Goal: Find specific page/section: Find specific page/section

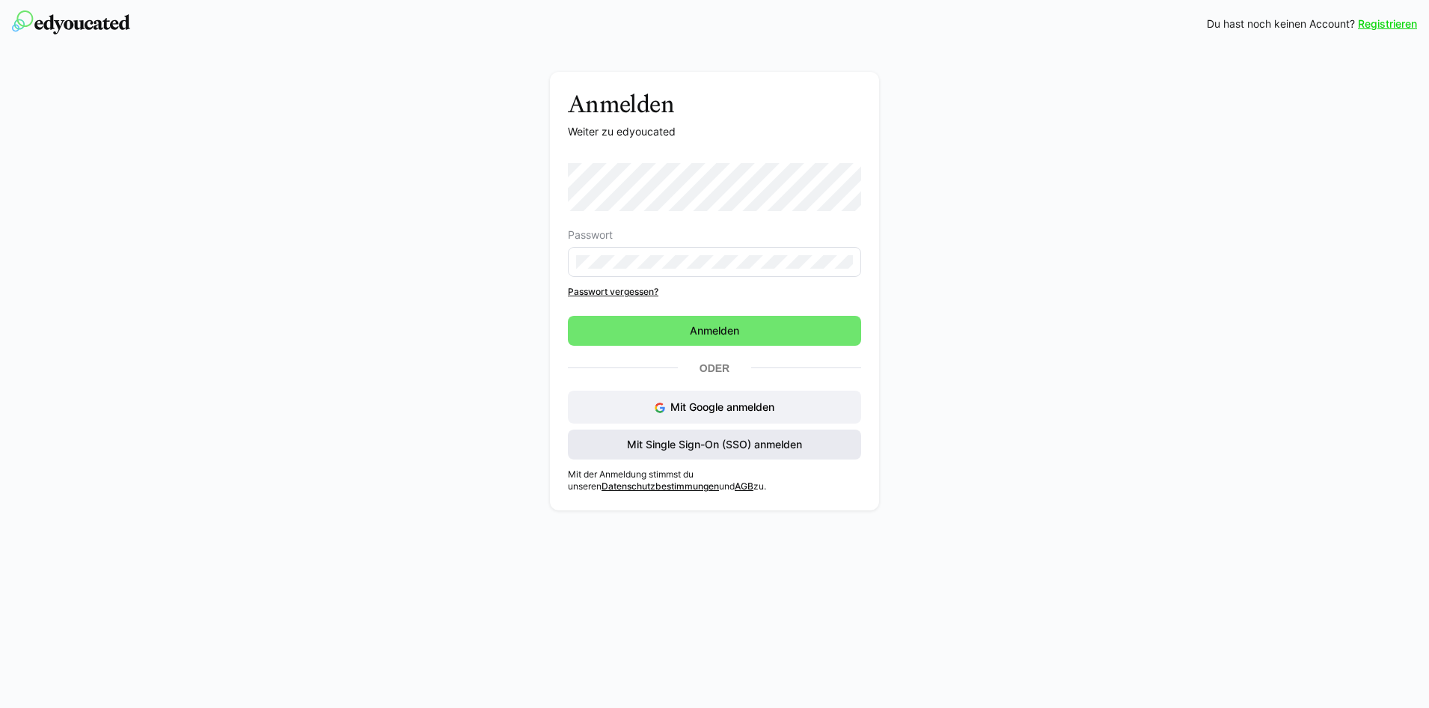
click at [646, 443] on span "Mit Single Sign-On (SSO) anmelden" at bounding box center [715, 444] width 180 height 15
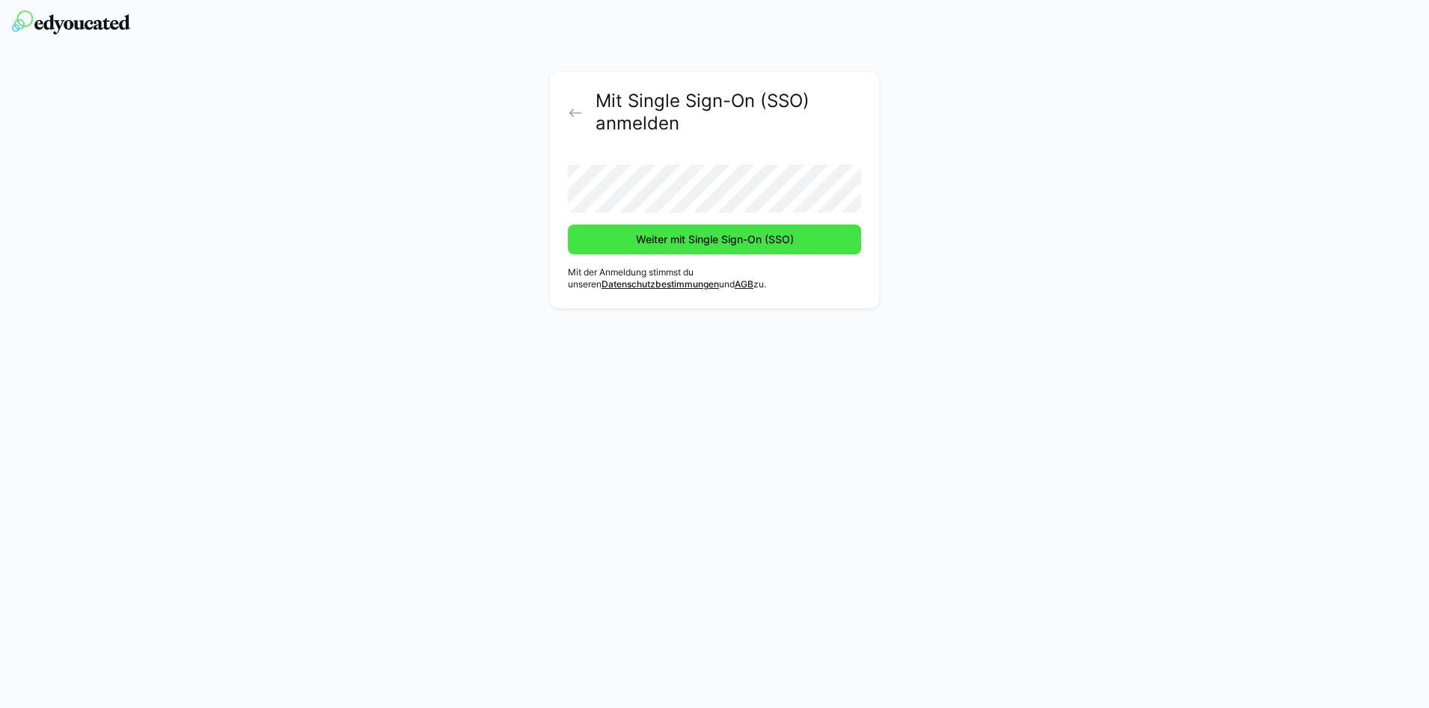
click at [692, 245] on span "Weiter mit Single Sign-On (SSO)" at bounding box center [715, 239] width 162 height 15
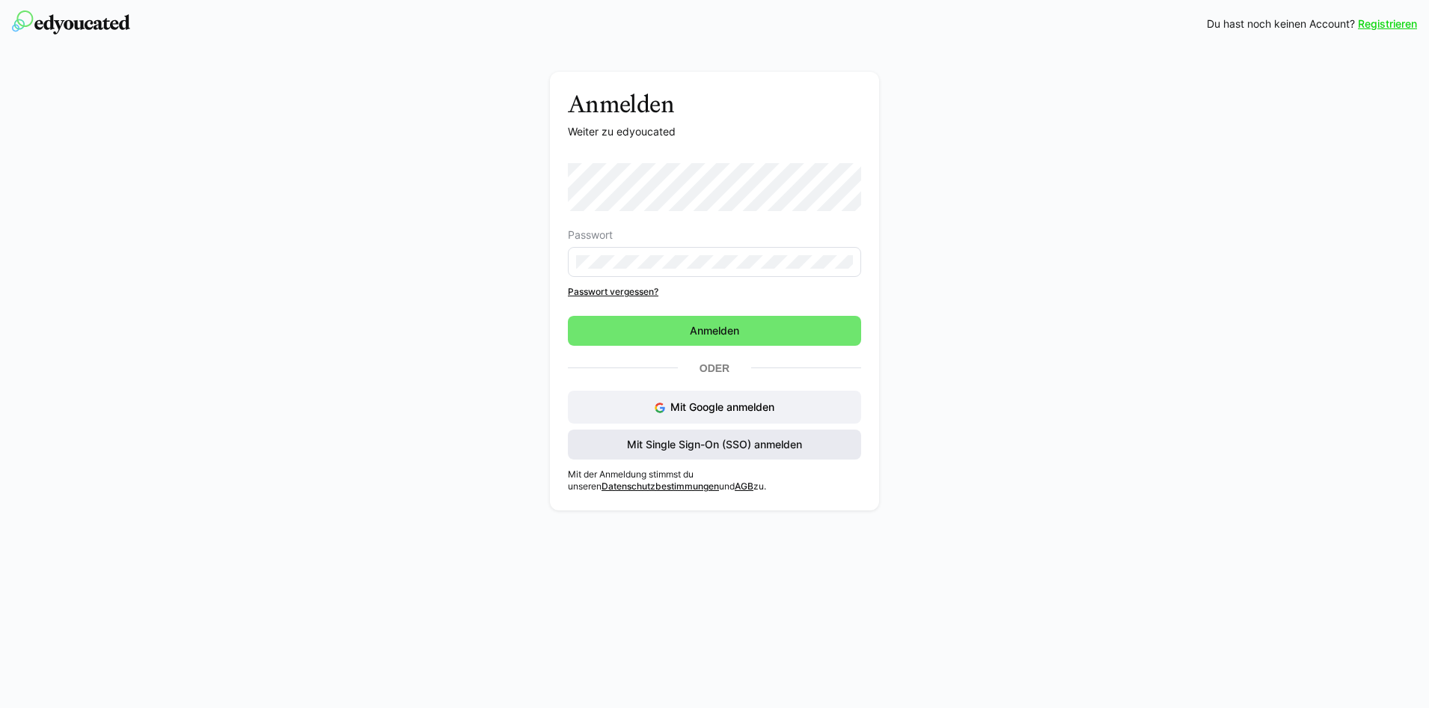
click at [666, 450] on span "Mit Single Sign-On (SSO) anmelden" at bounding box center [715, 444] width 180 height 15
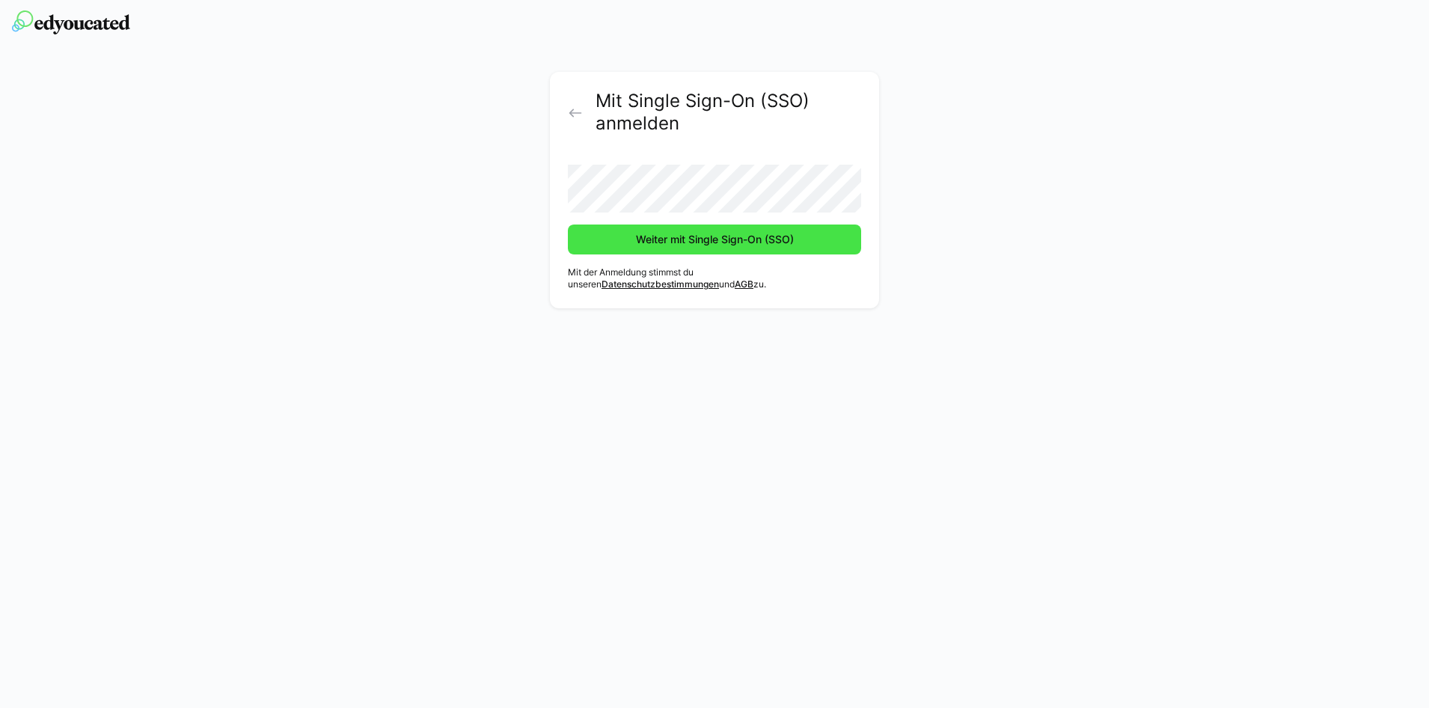
click at [715, 243] on span "Weiter mit Single Sign-On (SSO)" at bounding box center [715, 239] width 162 height 15
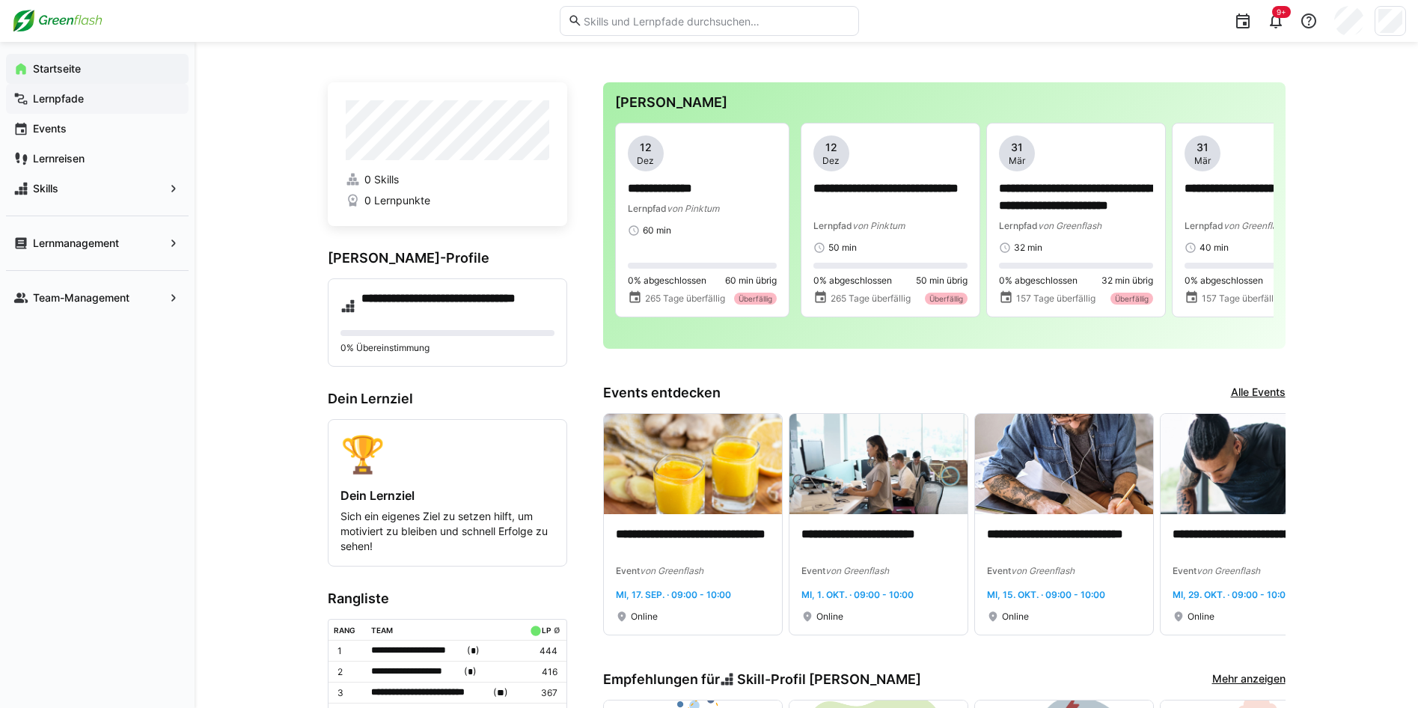
click at [0, 0] on app-navigation-label "Lernpfade" at bounding box center [0, 0] width 0 height 0
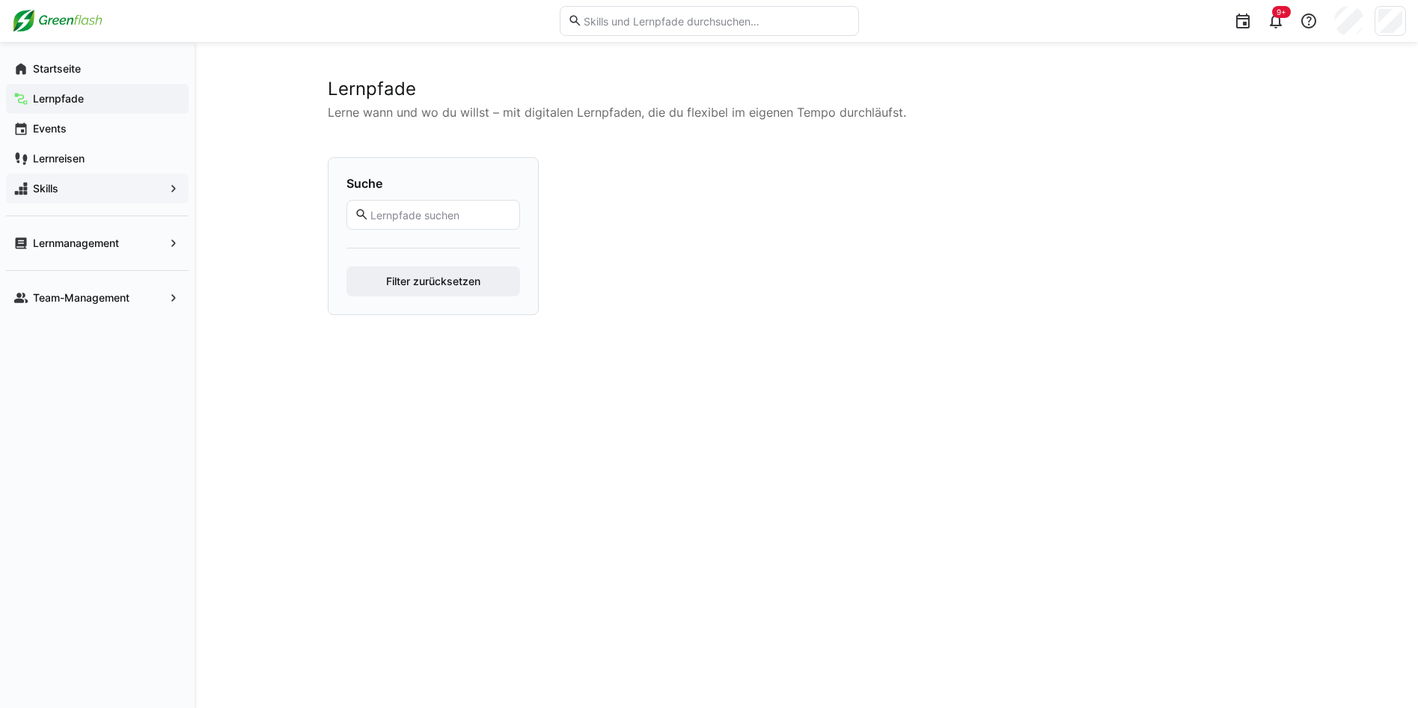
click at [44, 196] on div "Skills" at bounding box center [97, 189] width 183 height 30
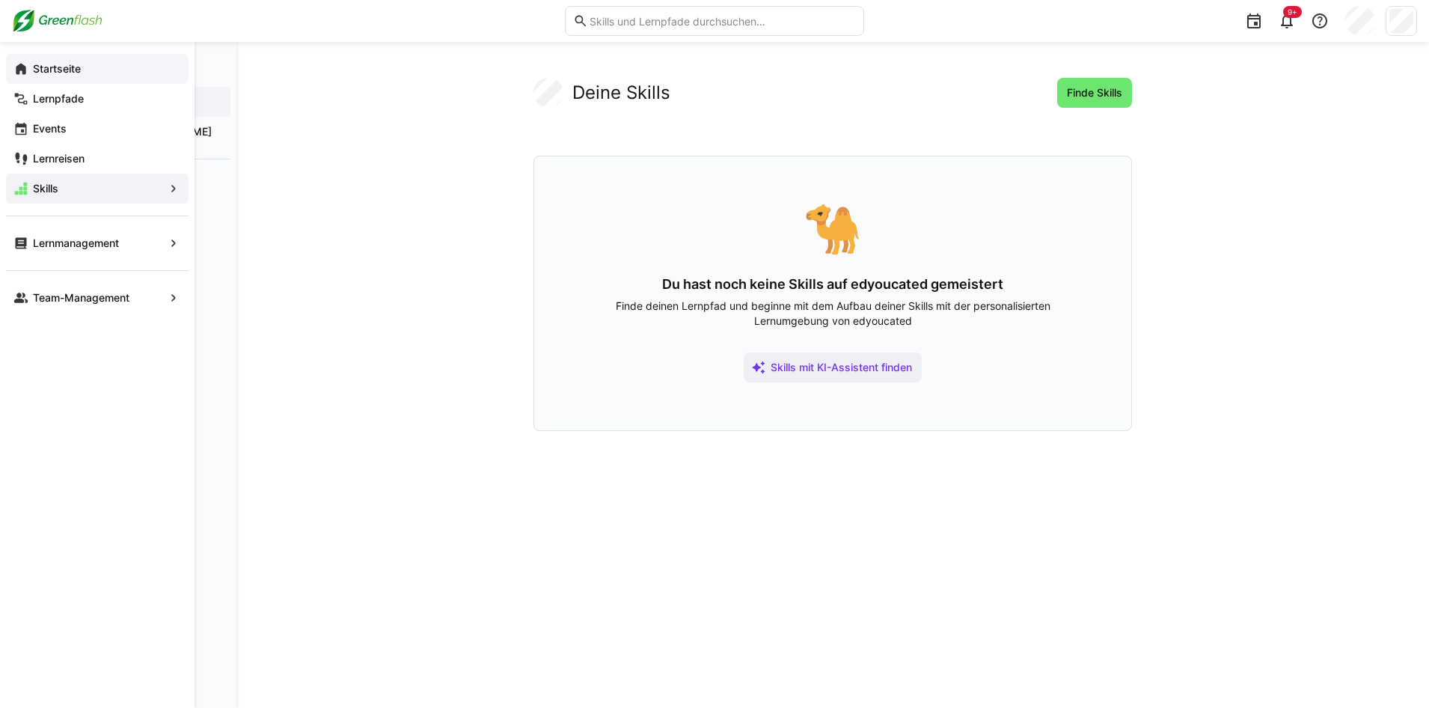
click at [0, 0] on app-navigation-label "Startseite" at bounding box center [0, 0] width 0 height 0
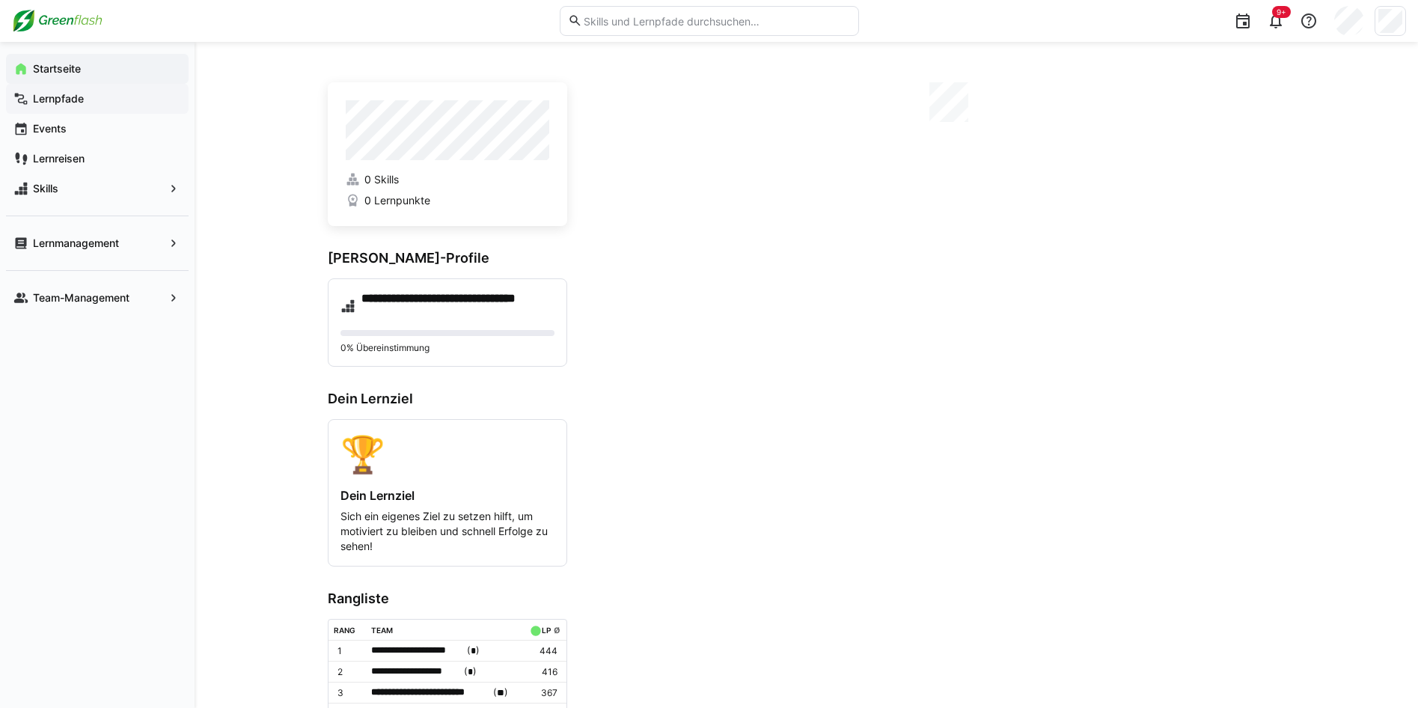
click at [0, 0] on app-navigation-label "Lernpfade" at bounding box center [0, 0] width 0 height 0
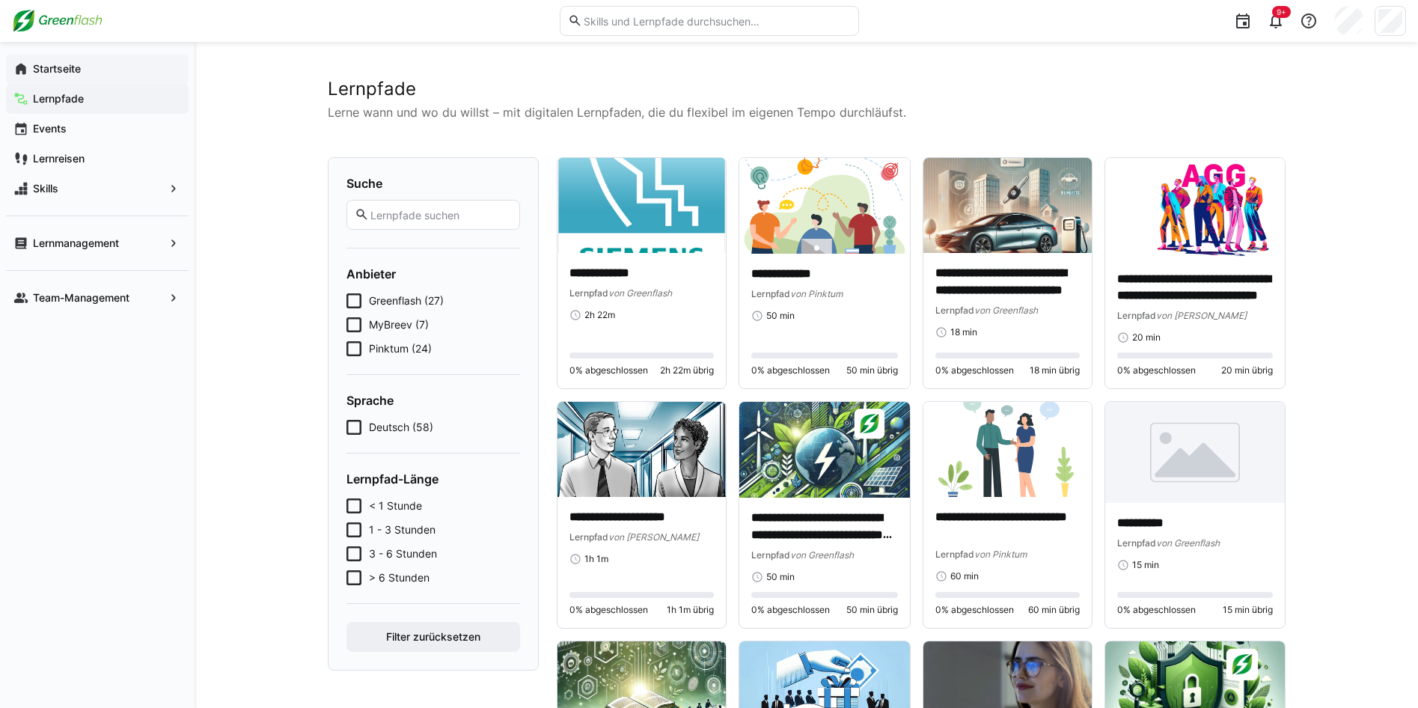
click at [0, 0] on app-navigation-label "Startseite" at bounding box center [0, 0] width 0 height 0
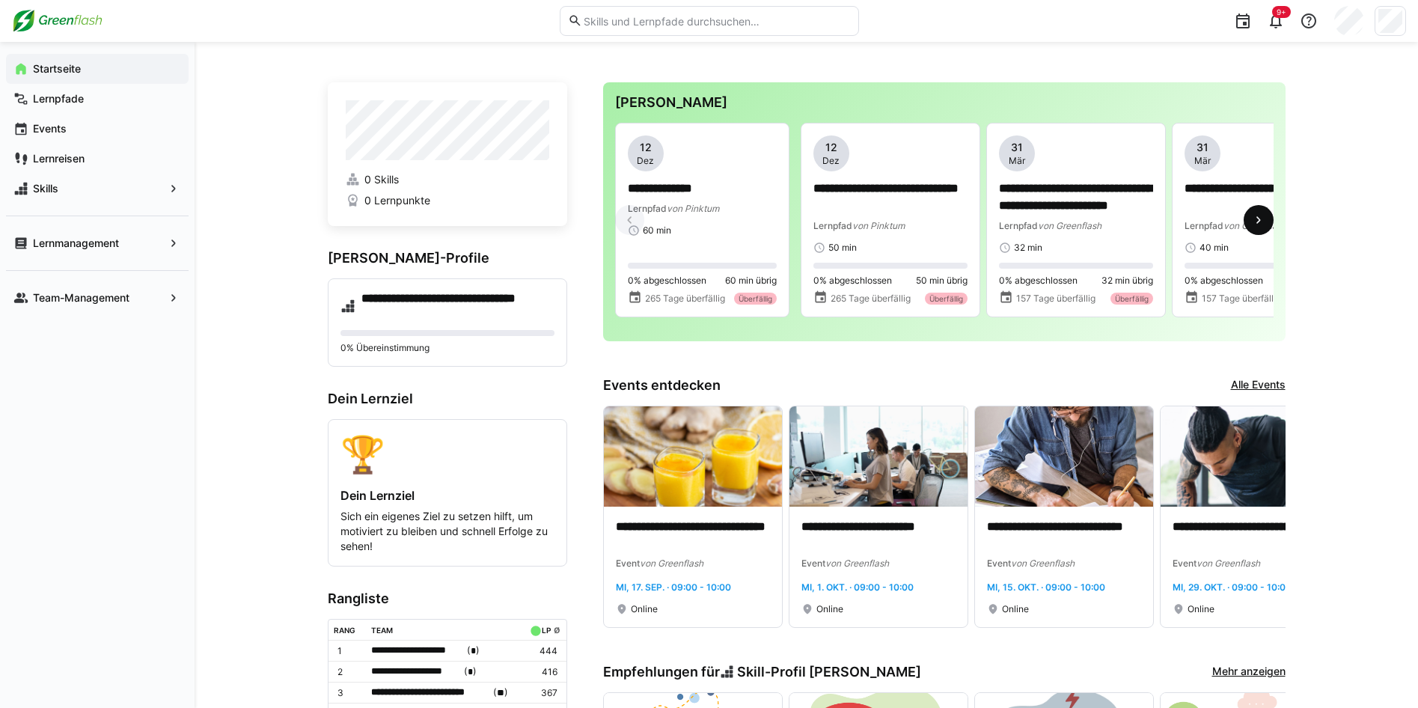
click at [1264, 223] on eds-icon at bounding box center [1258, 219] width 15 height 15
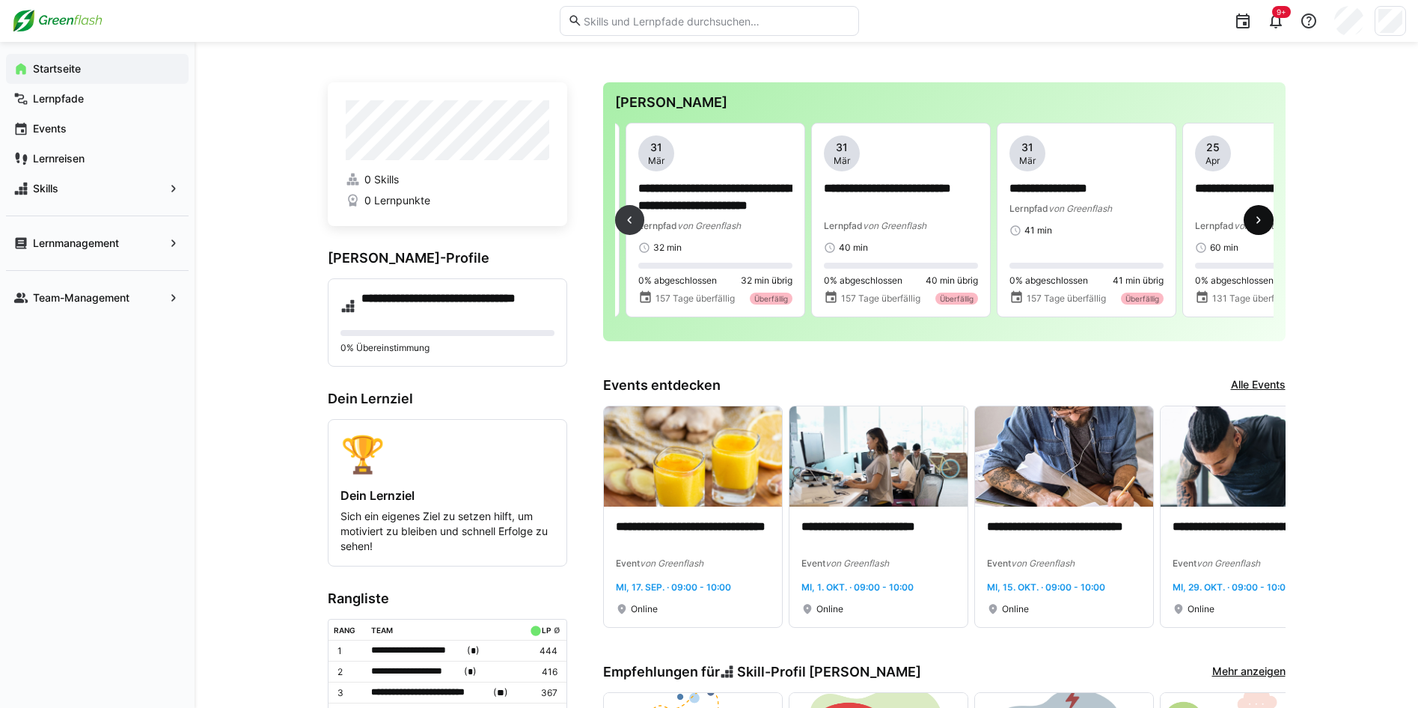
scroll to position [0, 557]
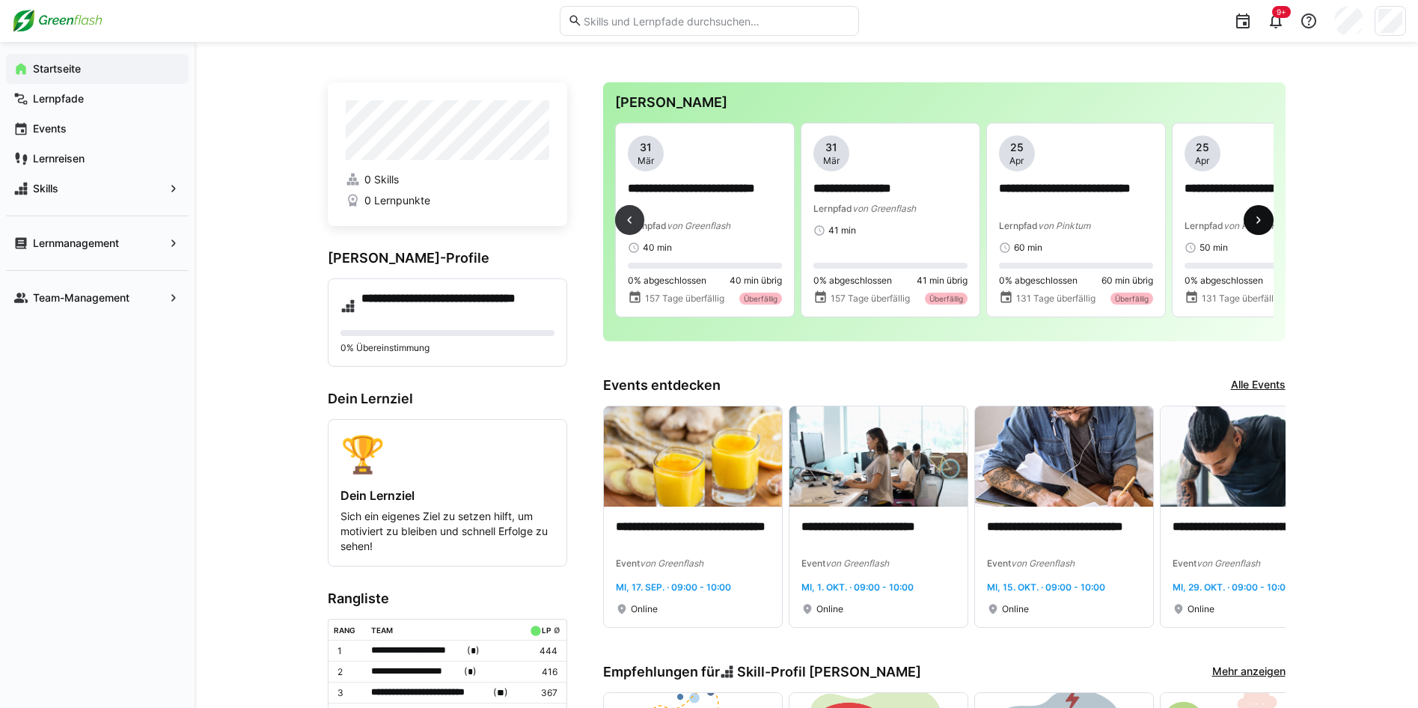
click at [1264, 223] on eds-icon at bounding box center [1258, 219] width 15 height 15
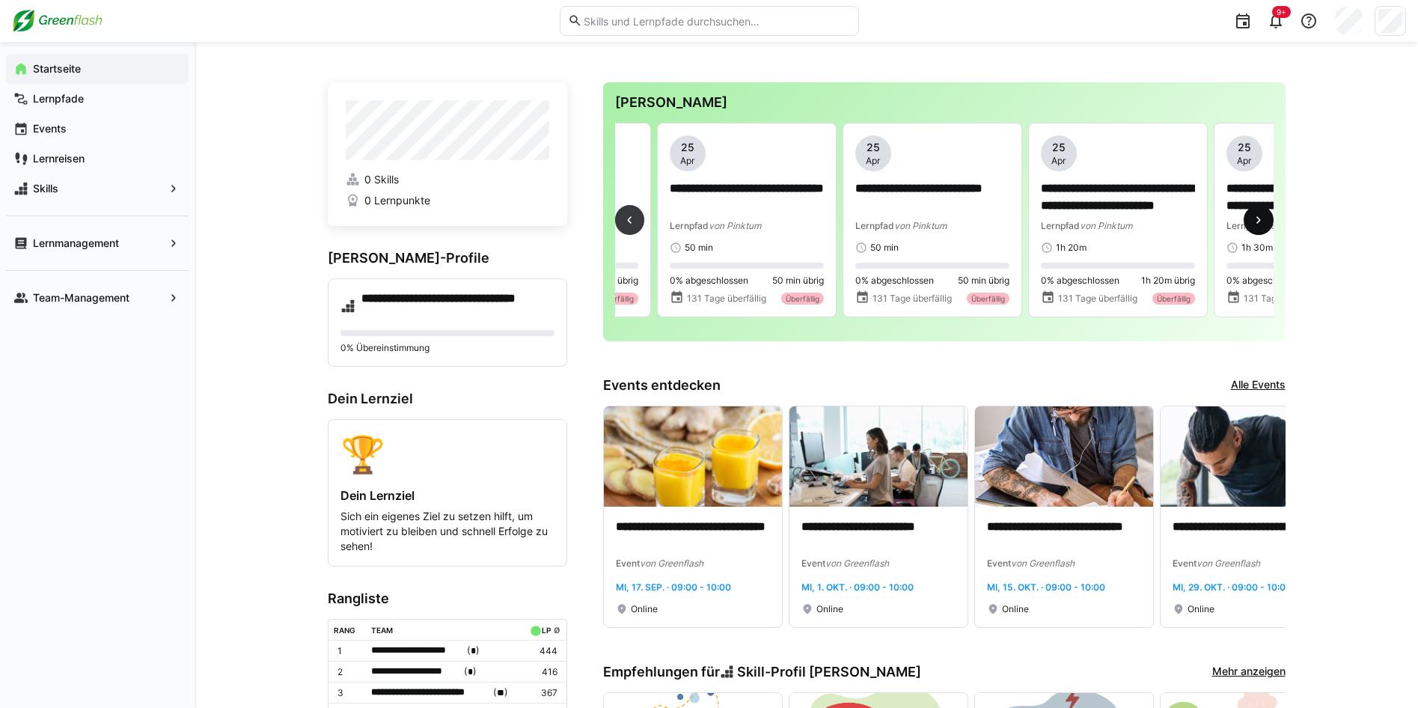
scroll to position [0, 1113]
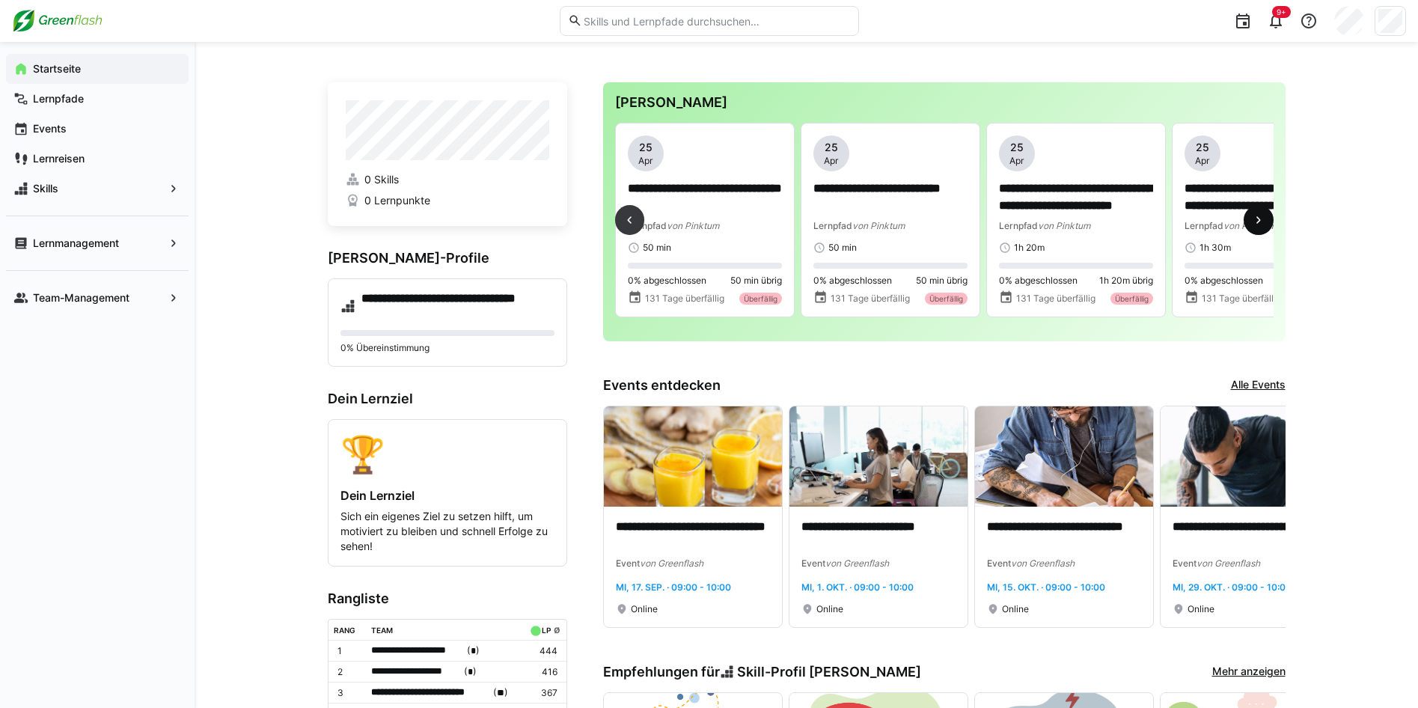
click at [1262, 224] on eds-icon at bounding box center [1258, 219] width 15 height 15
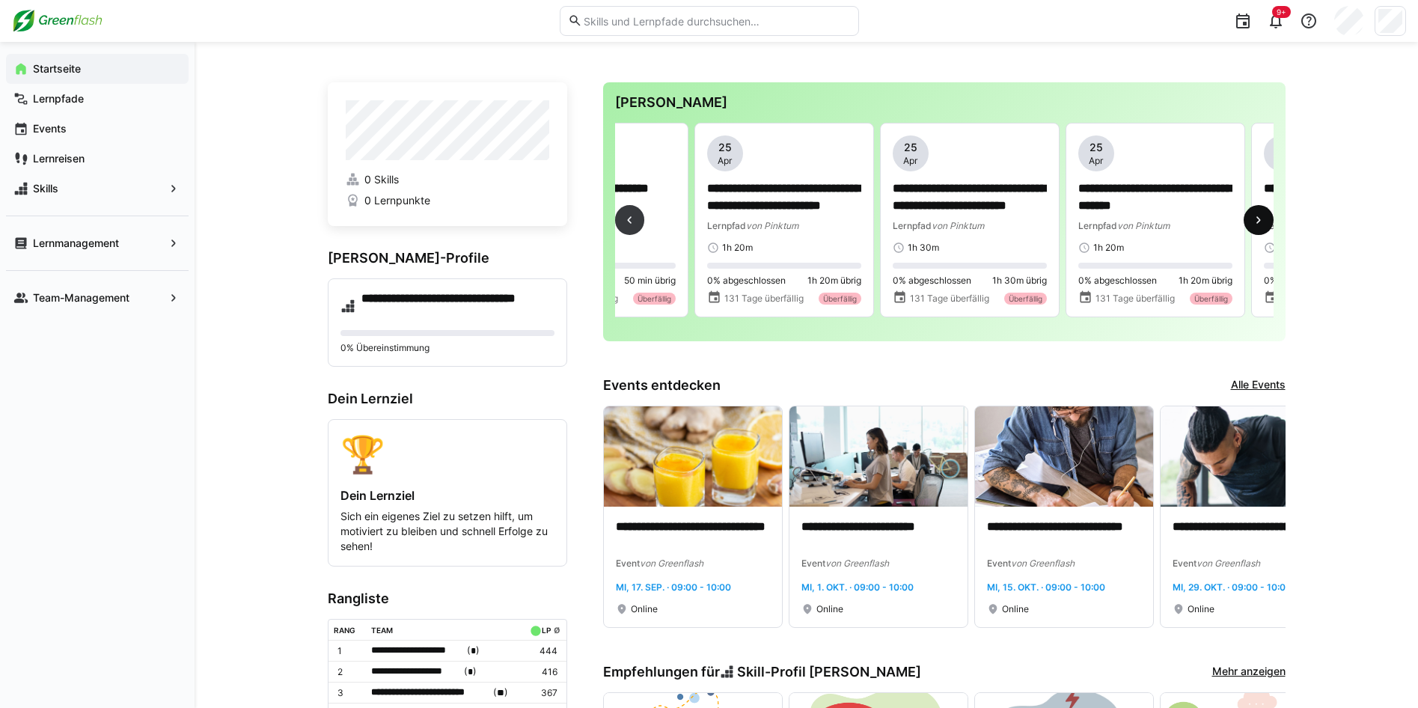
scroll to position [0, 1670]
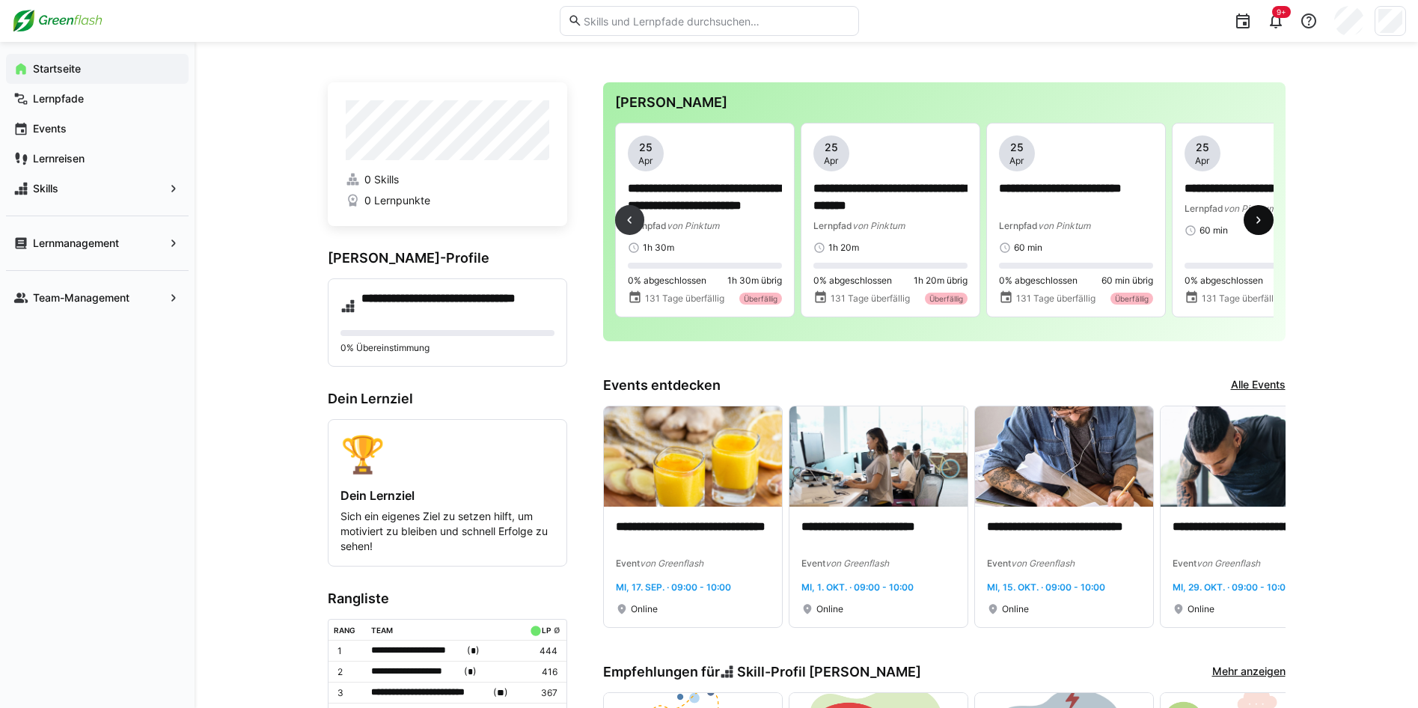
click at [1263, 224] on eds-icon at bounding box center [1258, 219] width 15 height 15
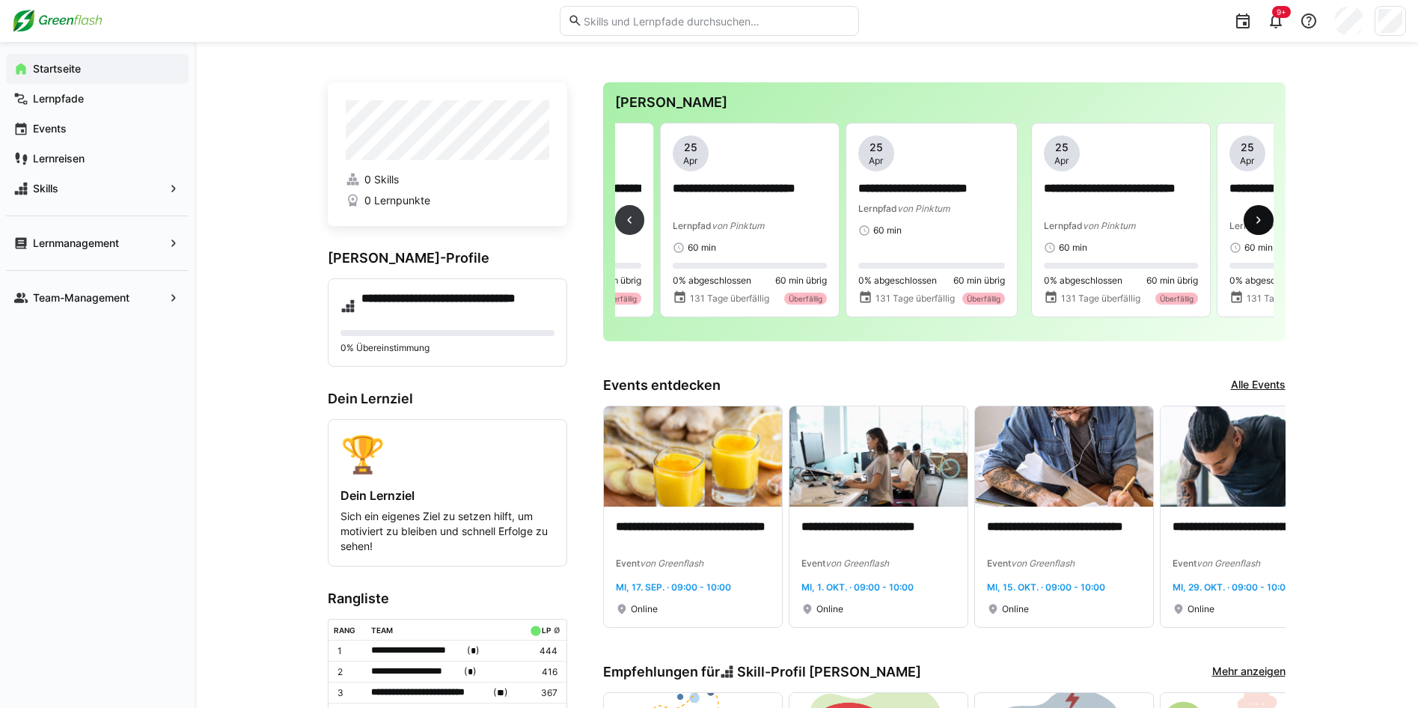
scroll to position [0, 2227]
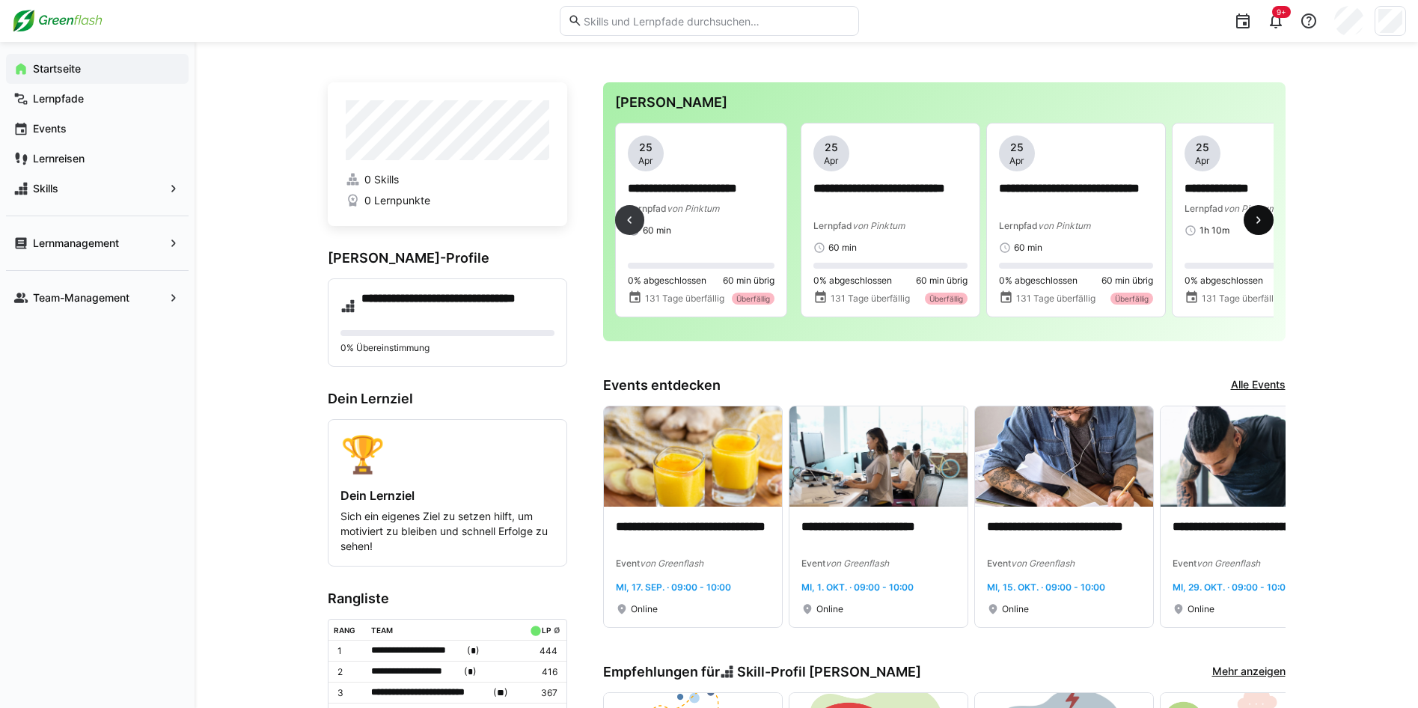
click at [1261, 224] on eds-icon at bounding box center [1258, 219] width 15 height 15
click at [1265, 227] on eds-icon at bounding box center [1258, 219] width 15 height 15
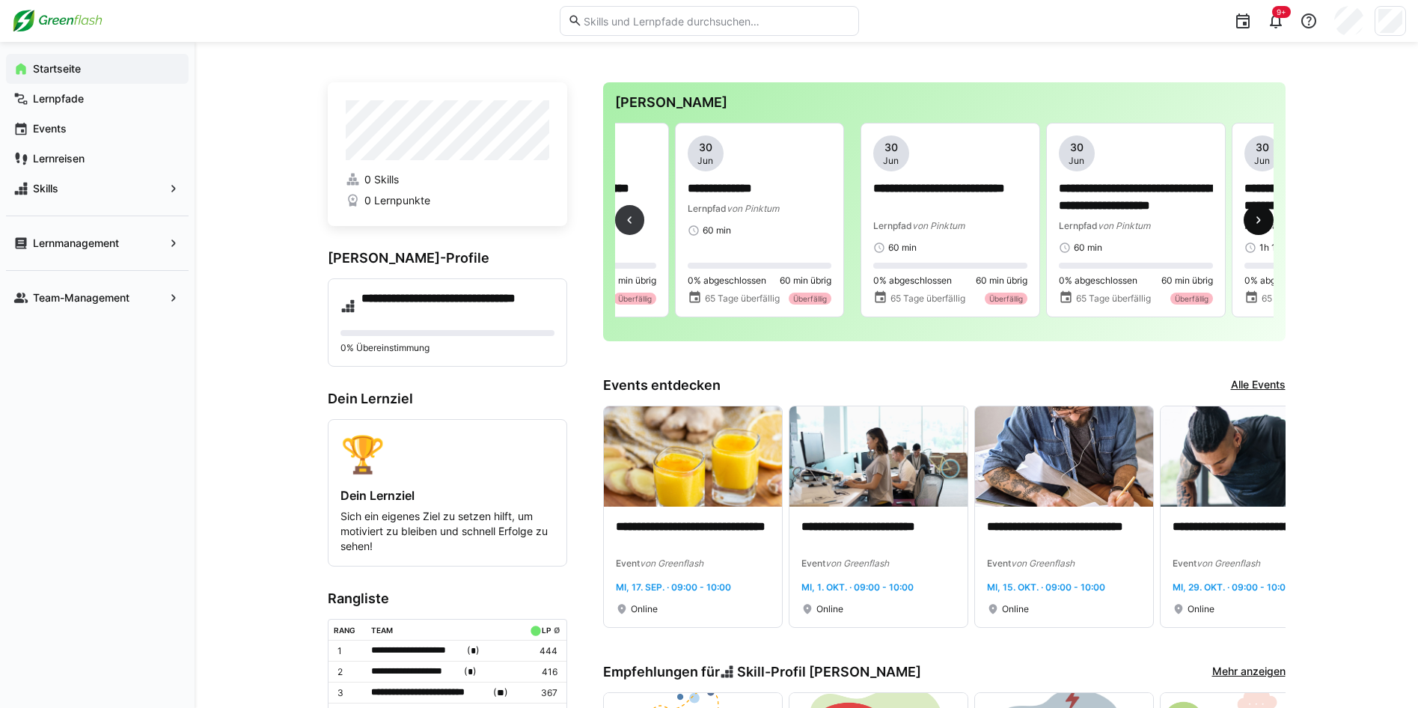
scroll to position [0, 3340]
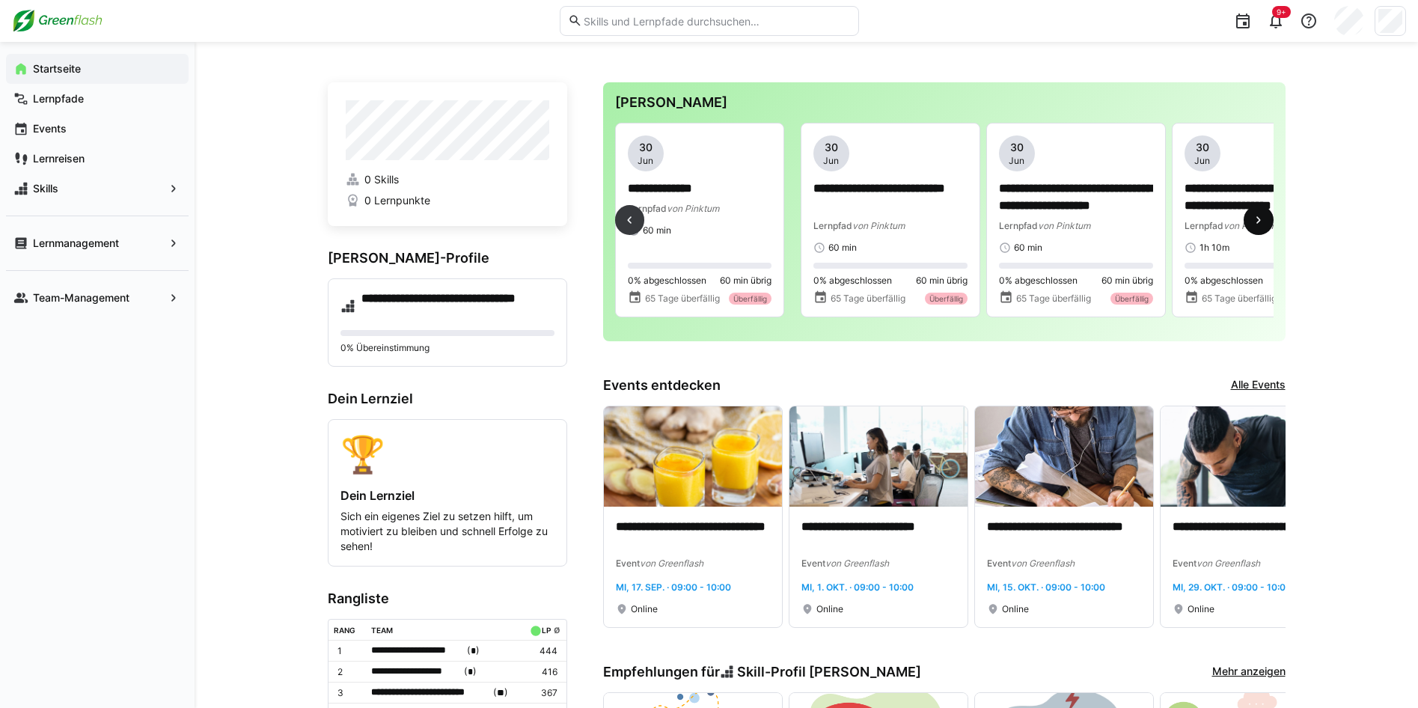
click at [1265, 227] on eds-icon at bounding box center [1258, 219] width 15 height 15
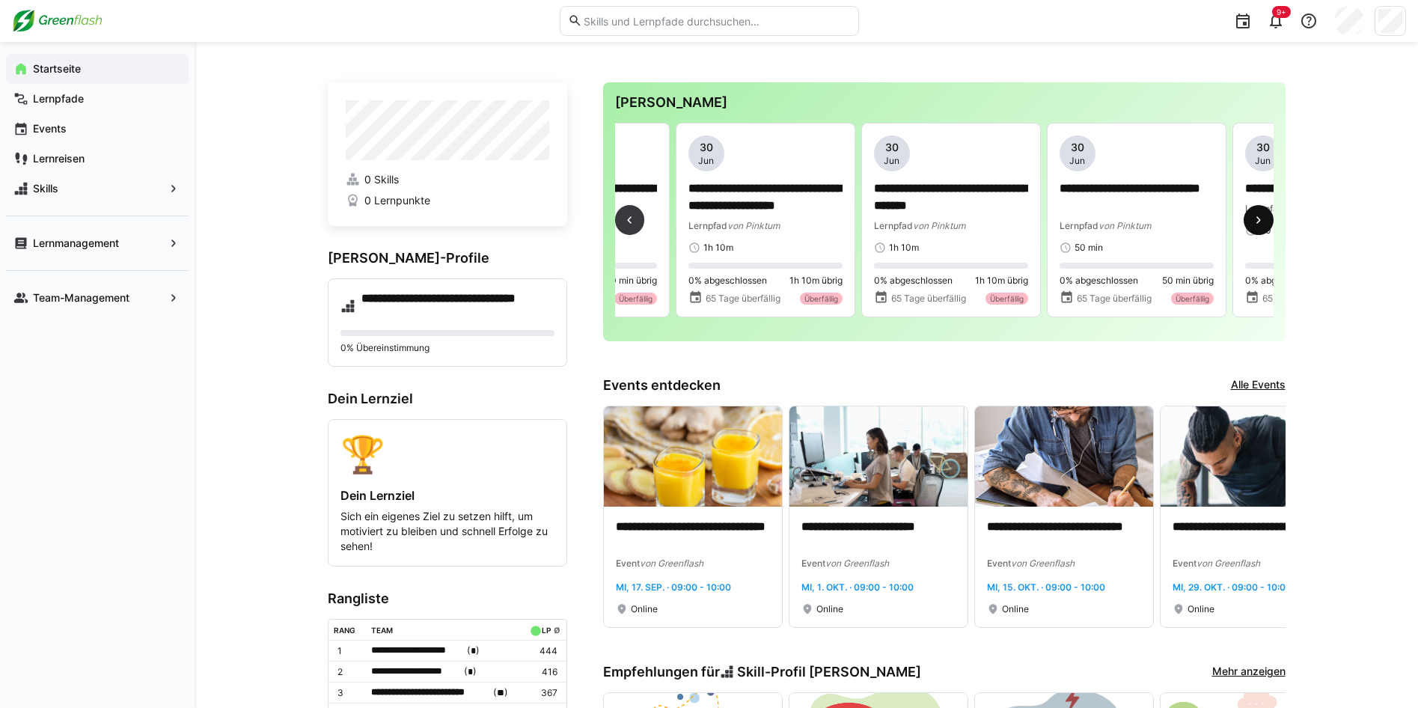
scroll to position [0, 3897]
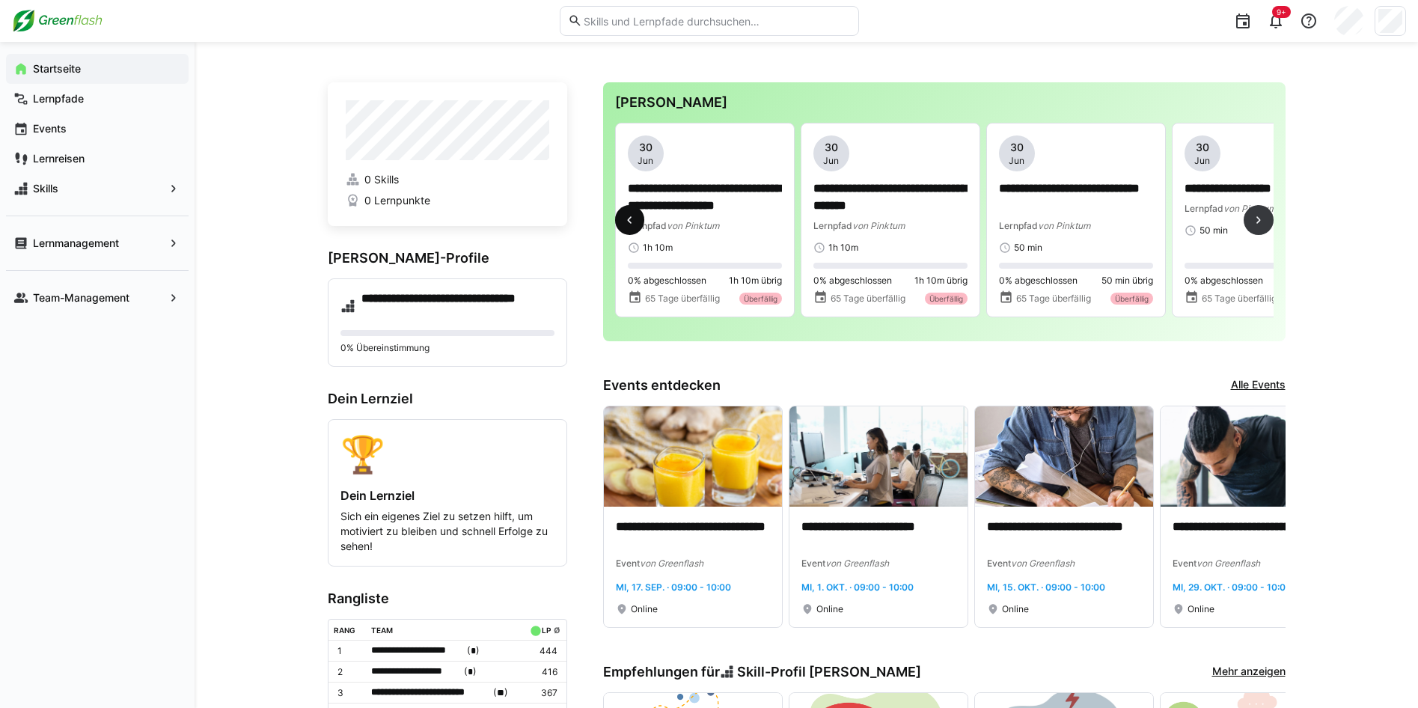
click at [631, 222] on eds-icon at bounding box center [629, 219] width 15 height 15
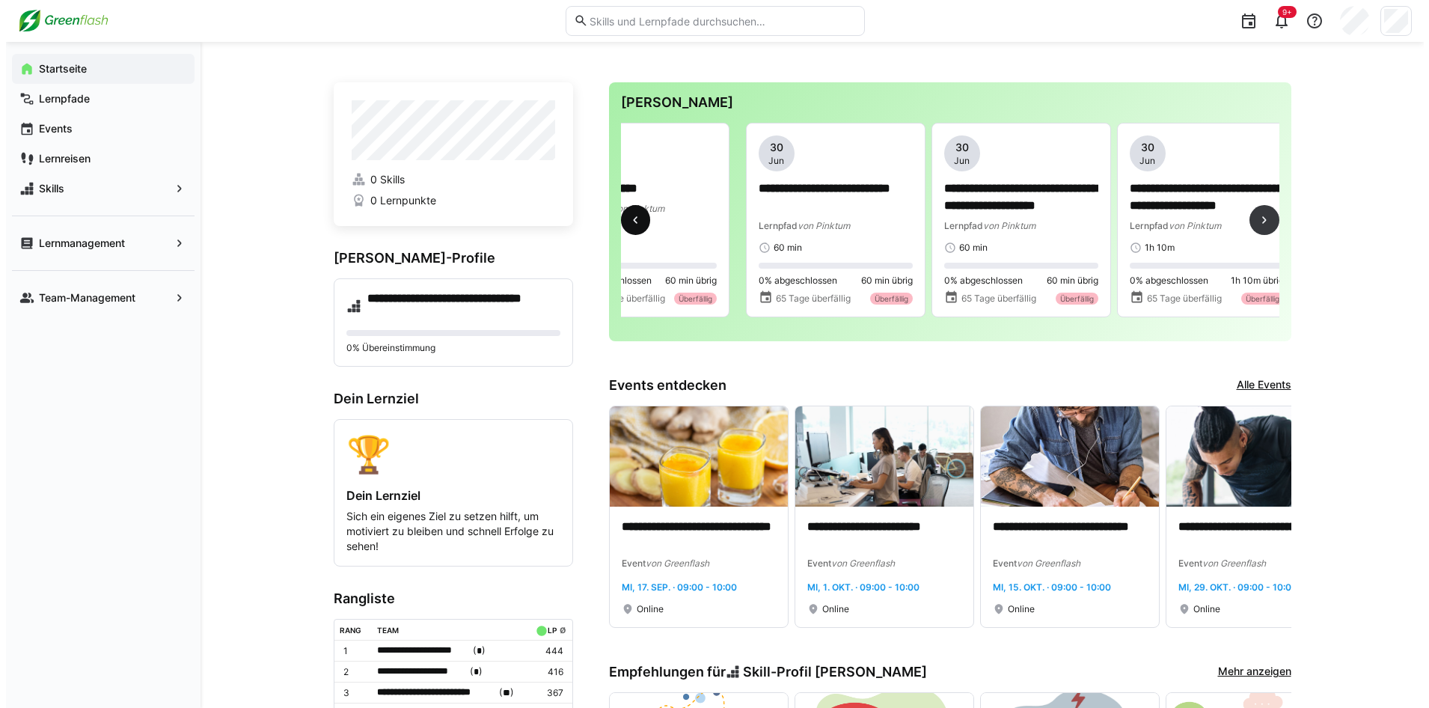
scroll to position [0, 3340]
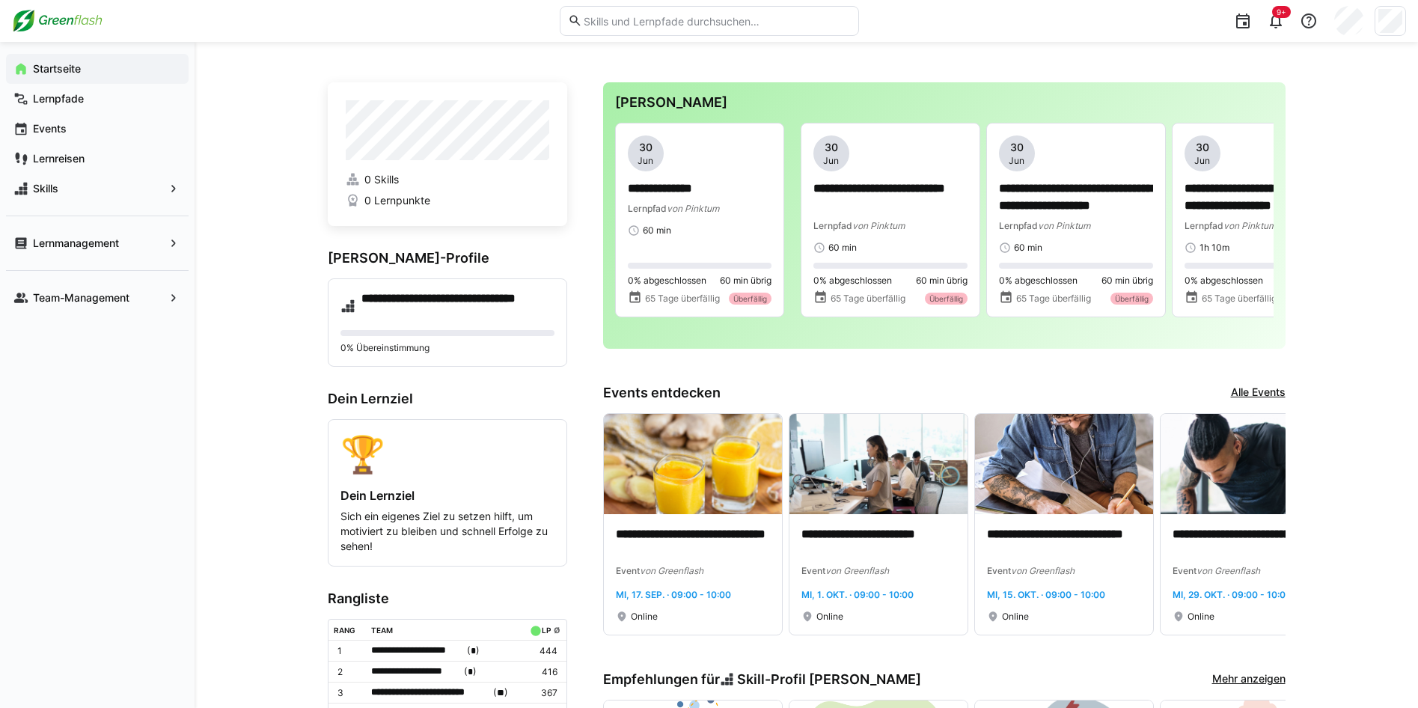
click at [605, 14] on input "text" at bounding box center [716, 20] width 268 height 13
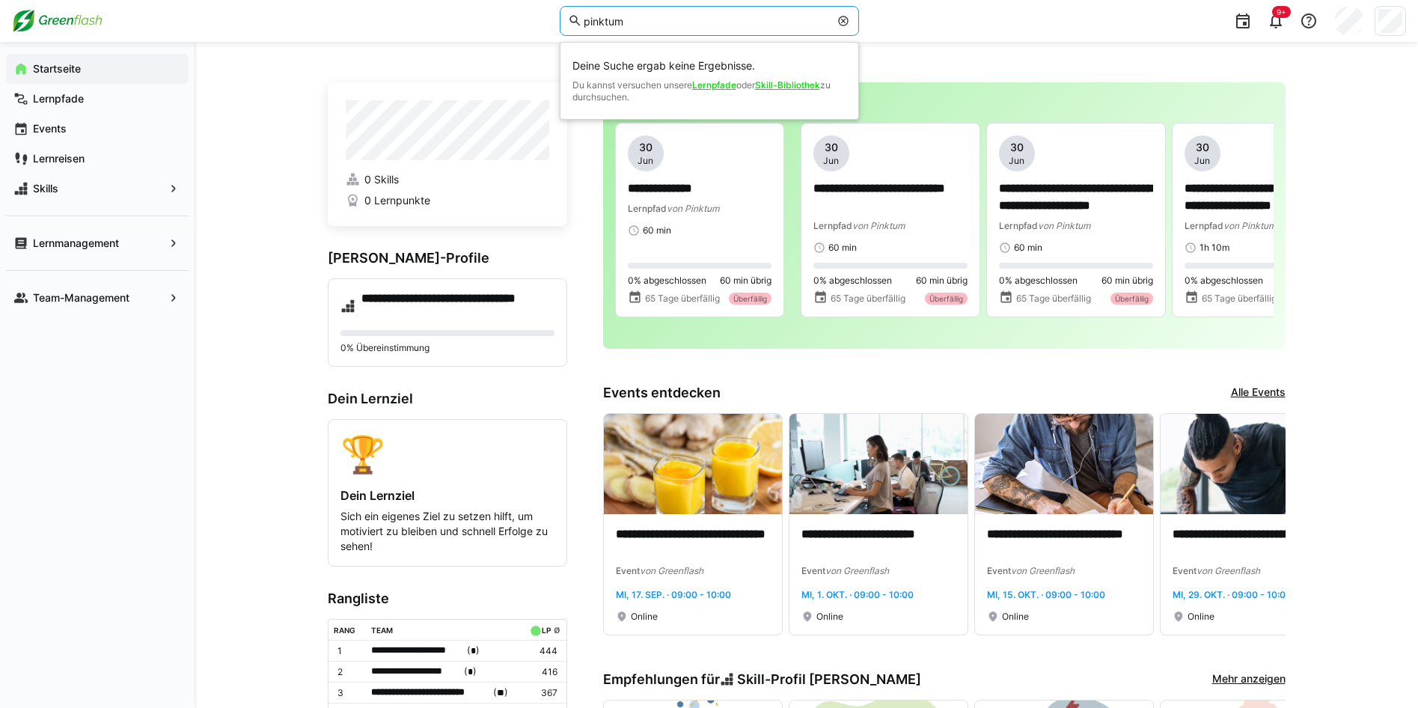
type input "pinktum"
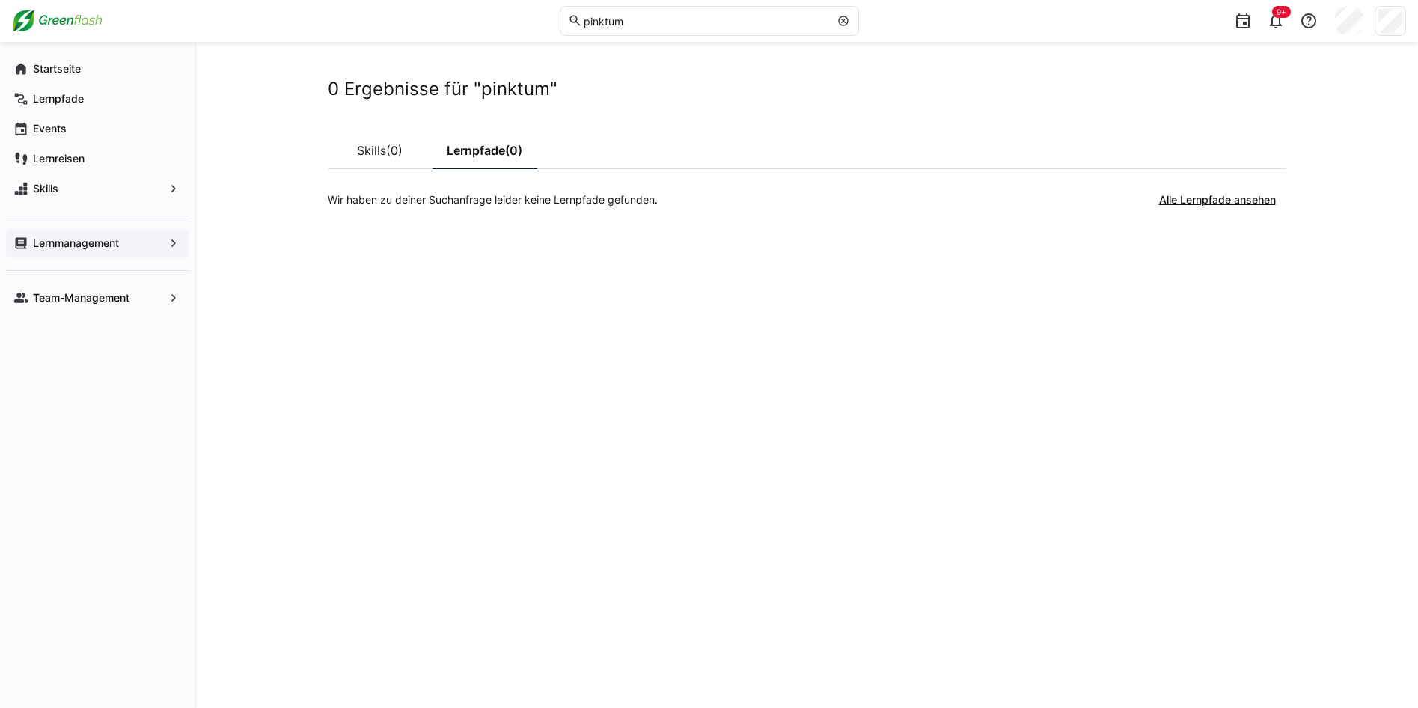
click at [0, 0] on app-navigation-label "Lernmanagement" at bounding box center [0, 0] width 0 height 0
